Goal: Information Seeking & Learning: Learn about a topic

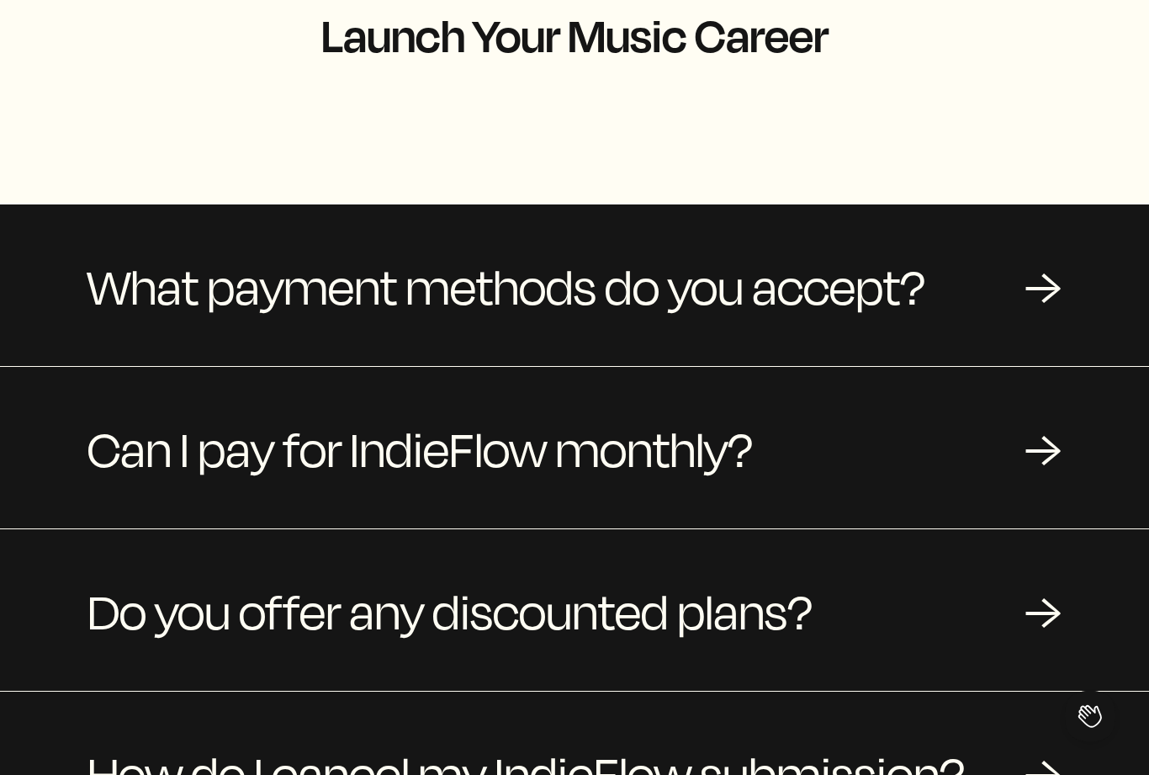
scroll to position [159, 0]
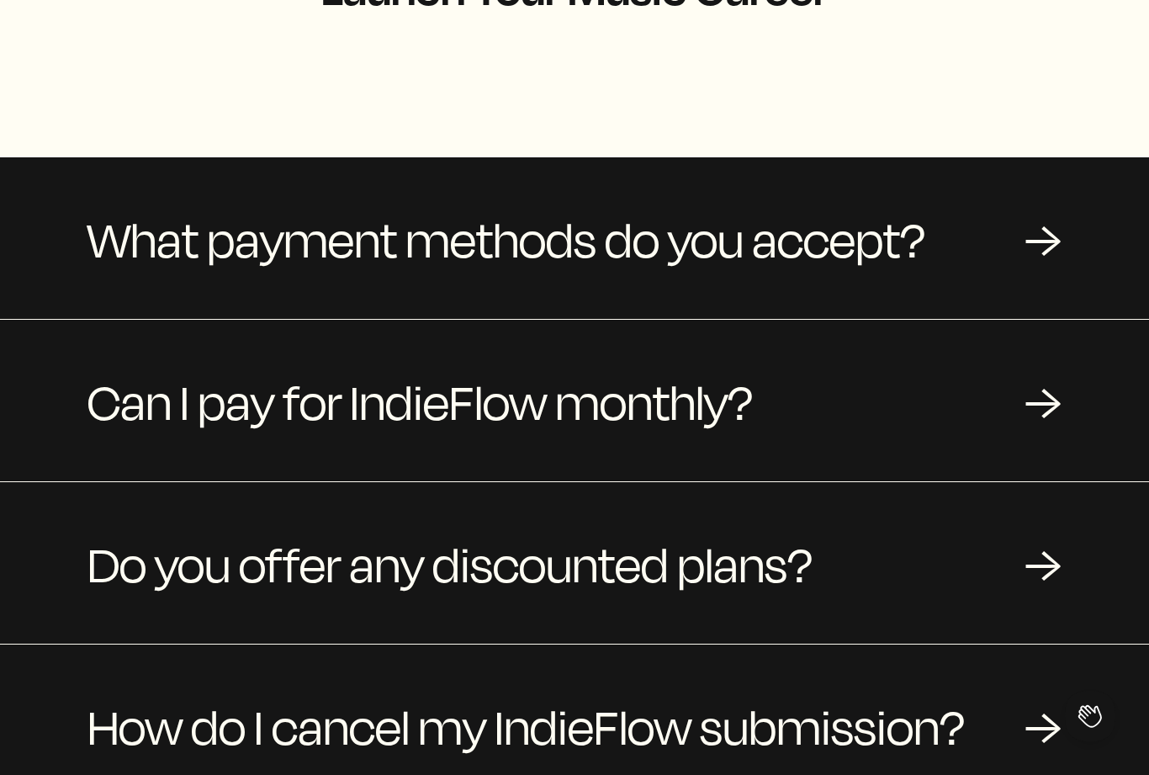
click at [1041, 538] on div "→" at bounding box center [1043, 563] width 37 height 50
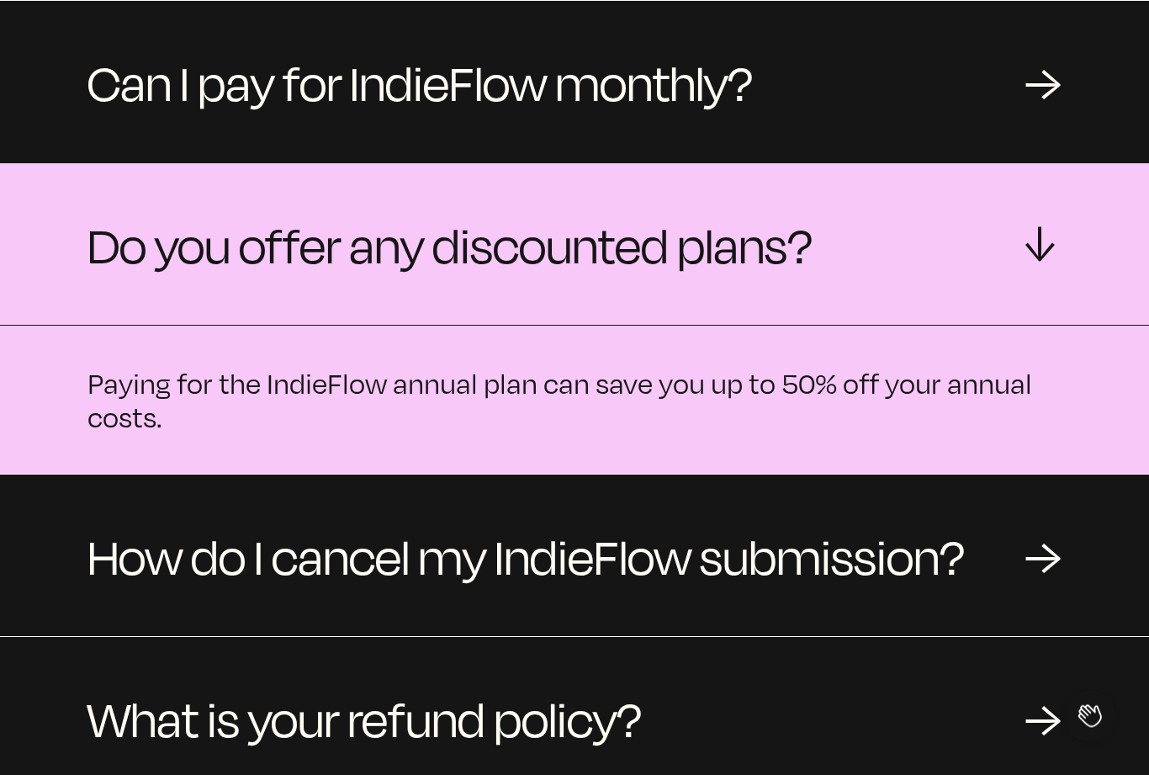
scroll to position [576, 0]
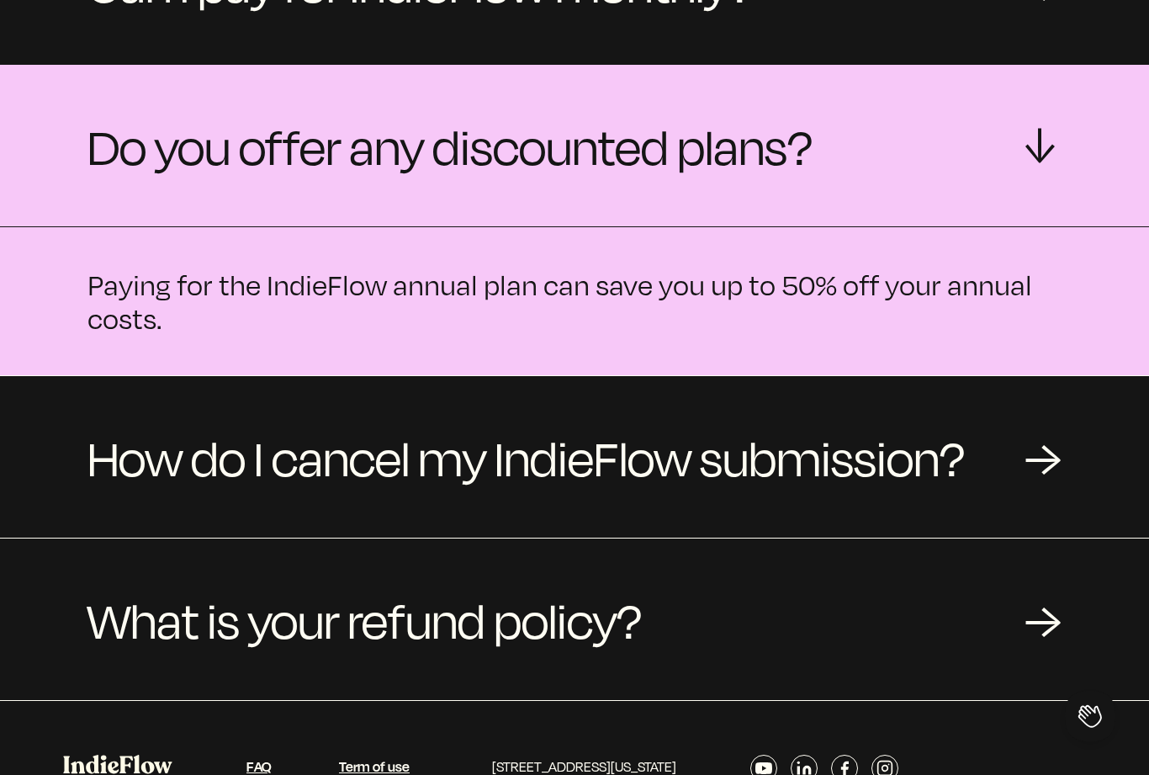
click at [1050, 594] on div "→" at bounding box center [1043, 619] width 37 height 50
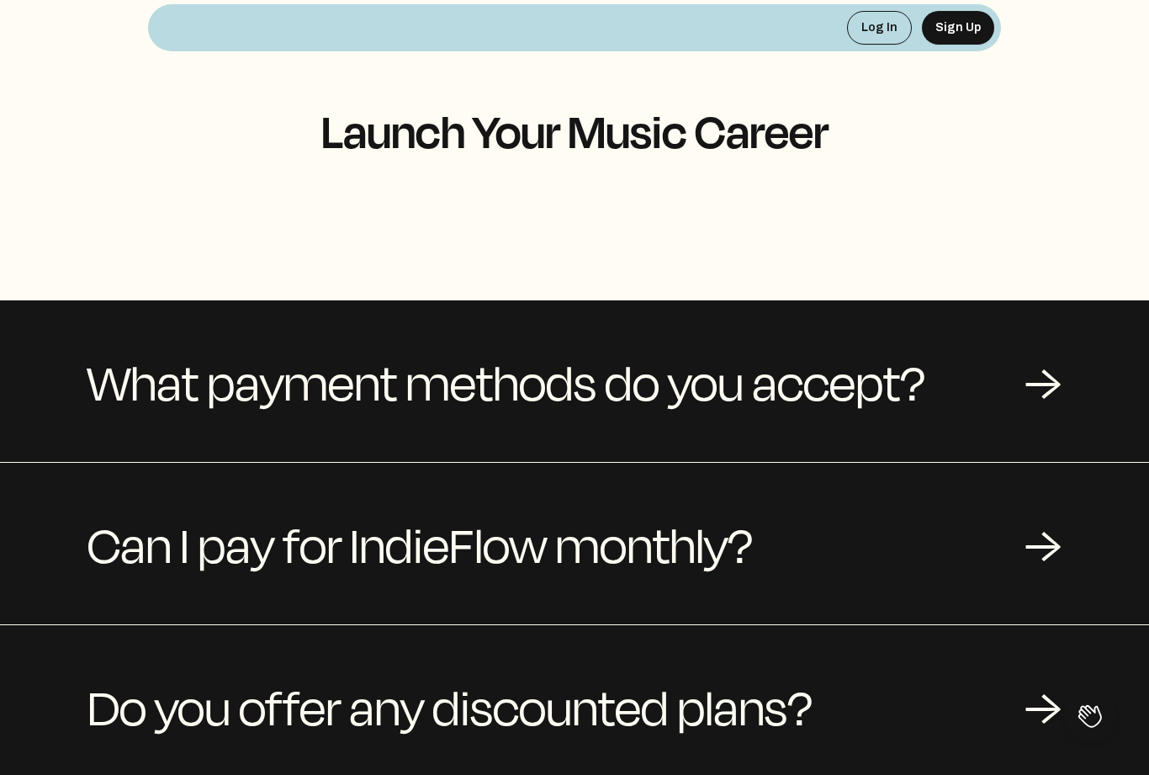
scroll to position [0, 0]
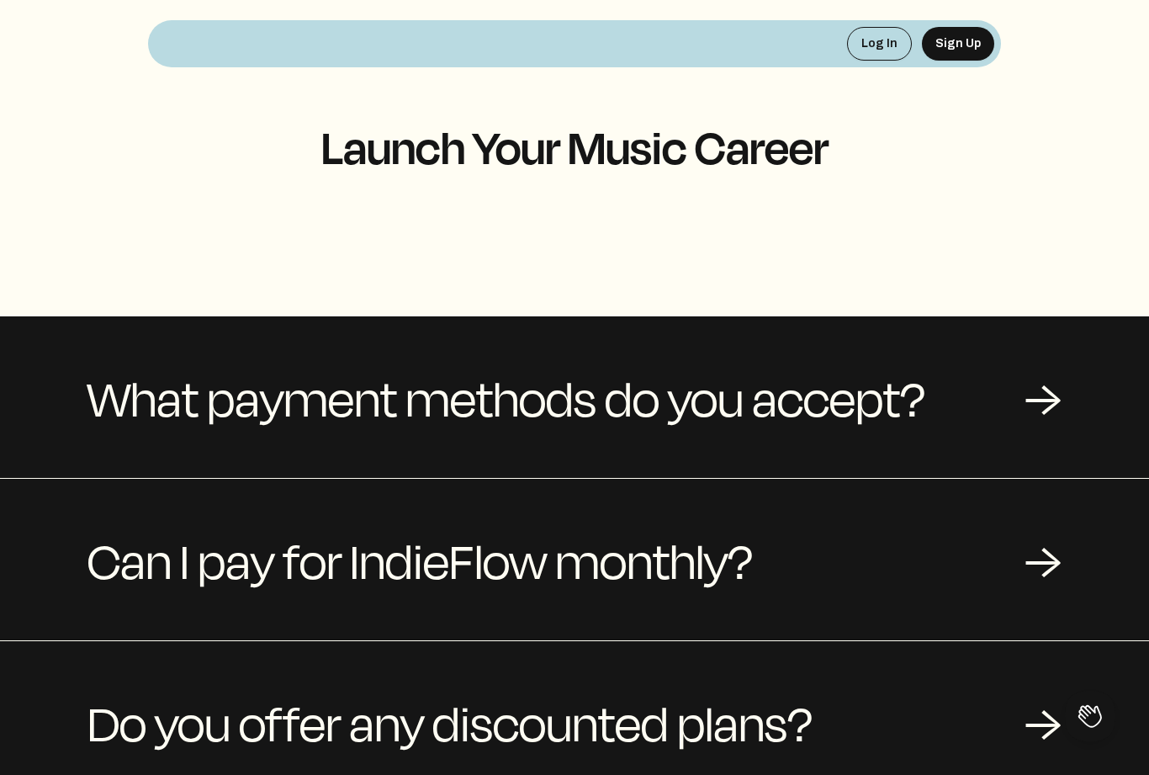
click at [1024, 352] on div "What payment methods do you accept? →" at bounding box center [574, 397] width 1149 height 162
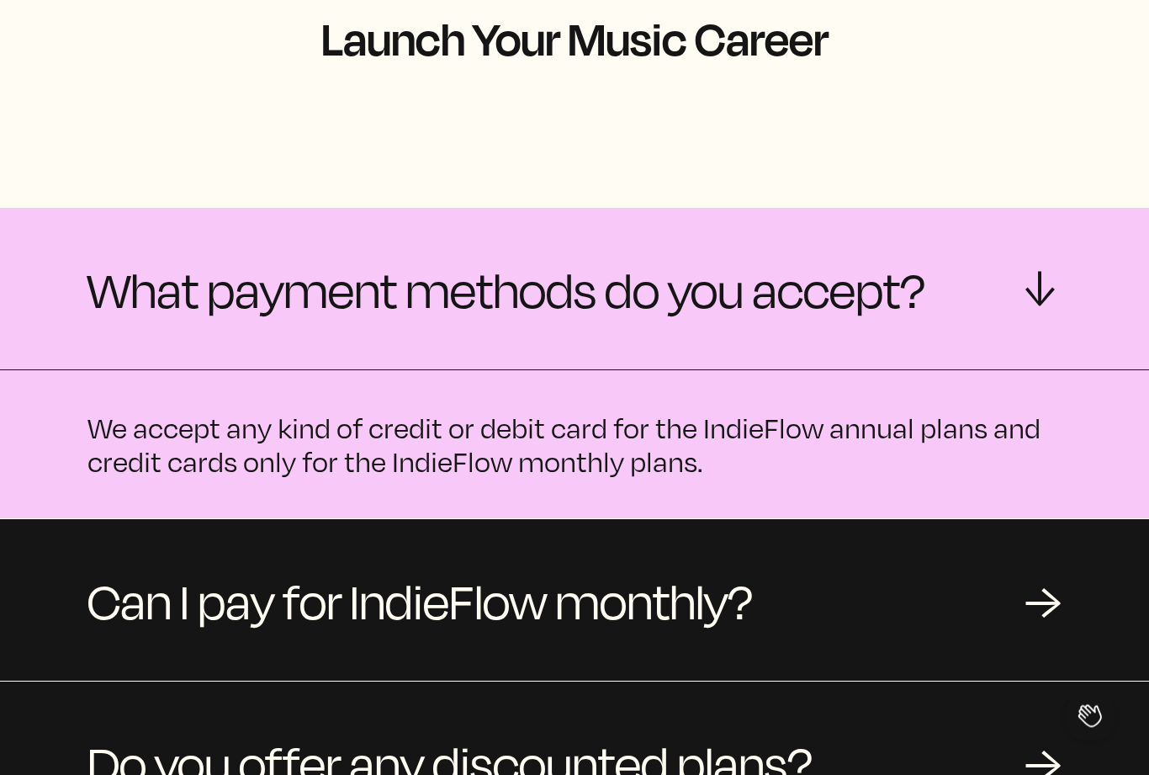
click at [1047, 575] on div "→" at bounding box center [1043, 600] width 37 height 50
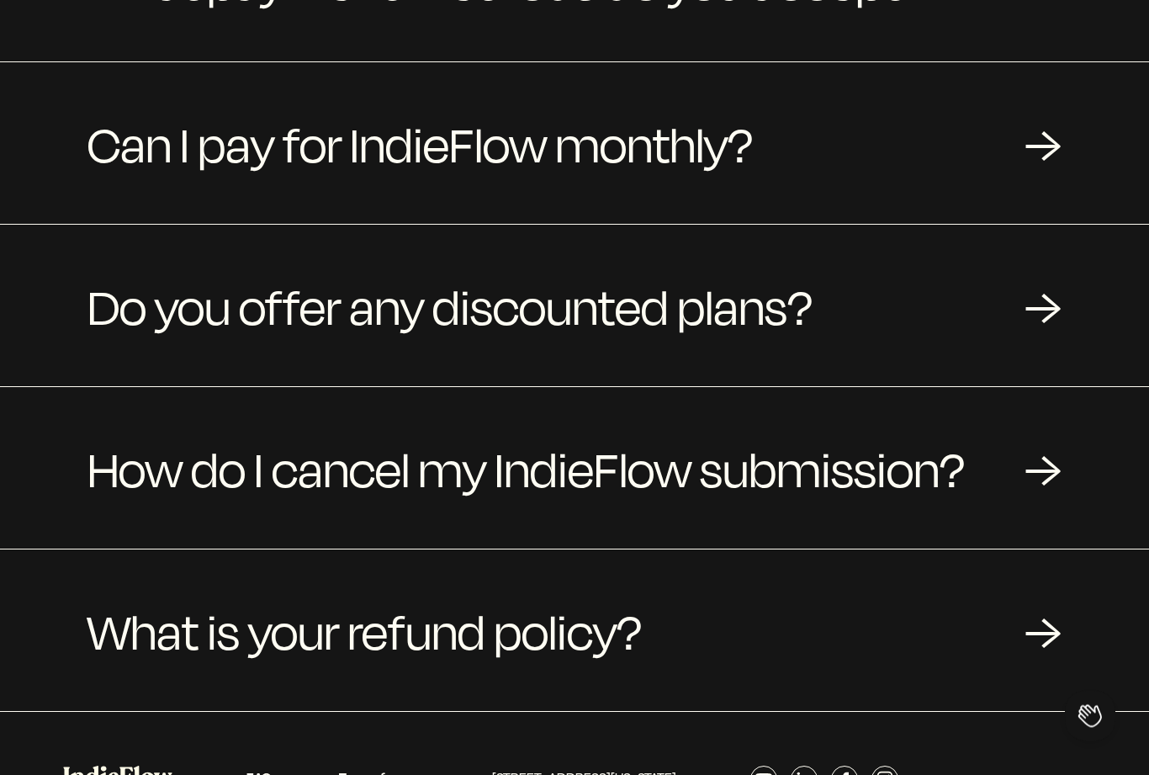
scroll to position [414, 0]
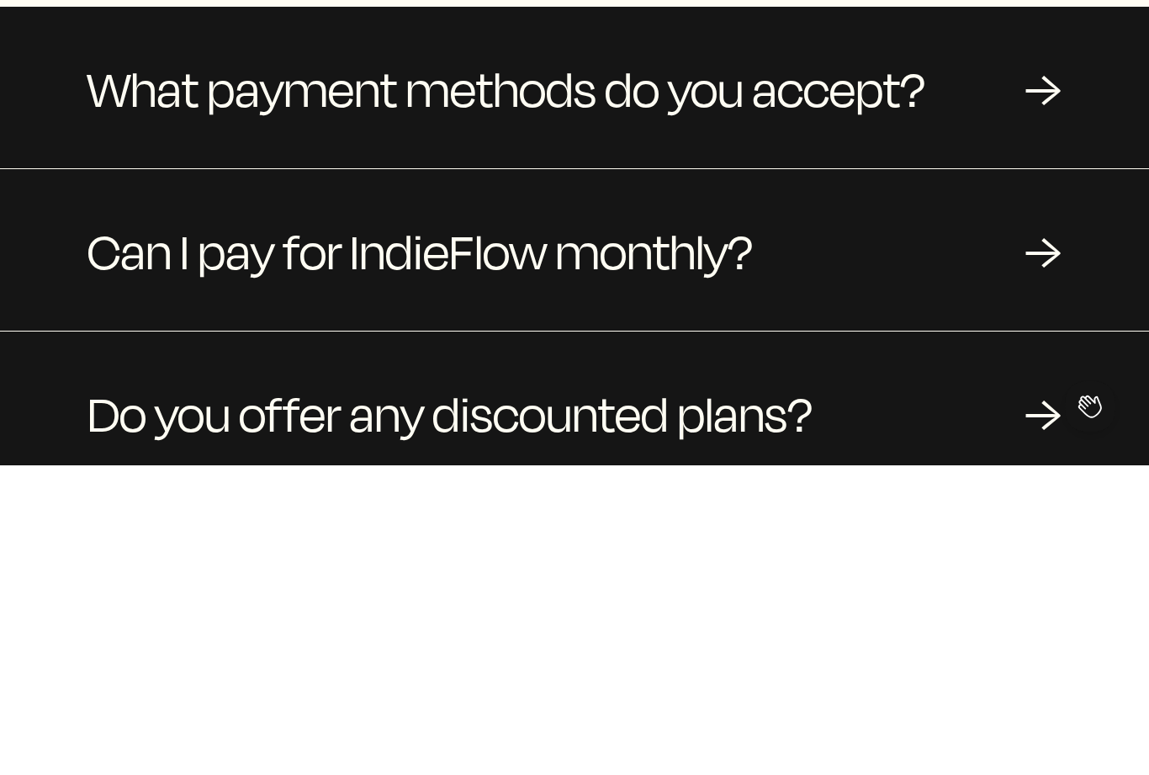
scroll to position [427, 0]
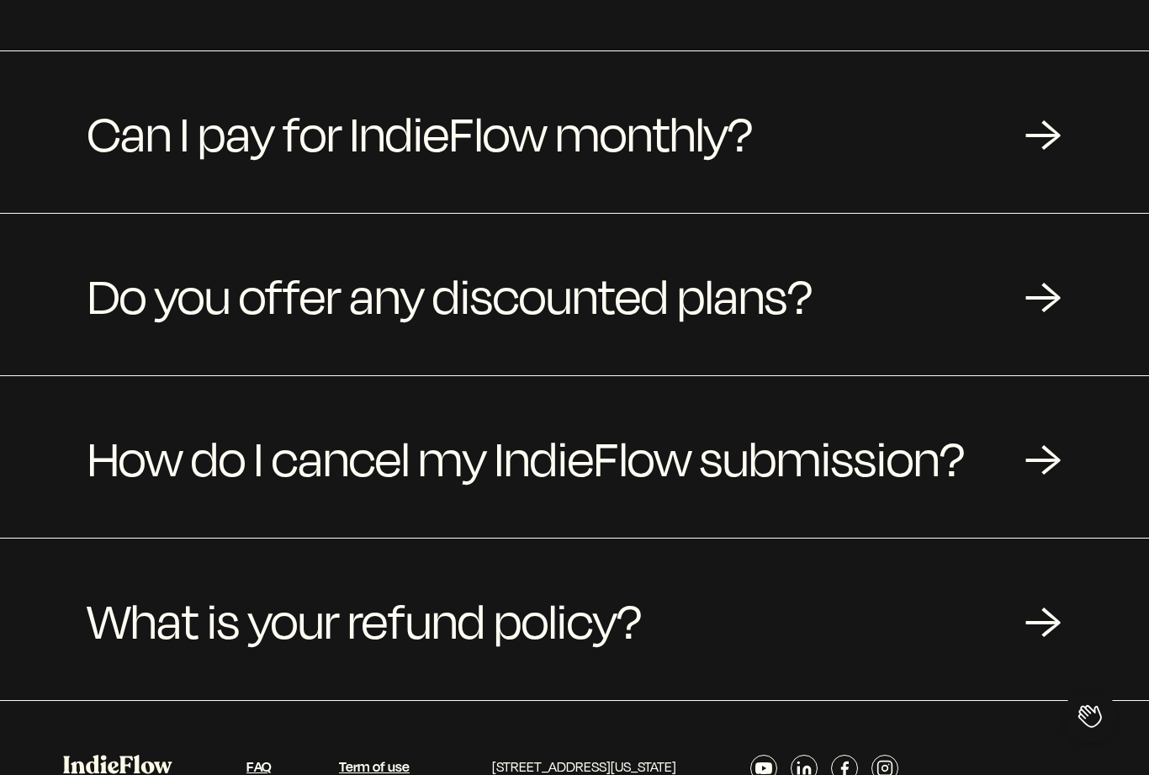
click at [257, 756] on link "FAQ" at bounding box center [258, 765] width 25 height 19
